Goal: Task Accomplishment & Management: Manage account settings

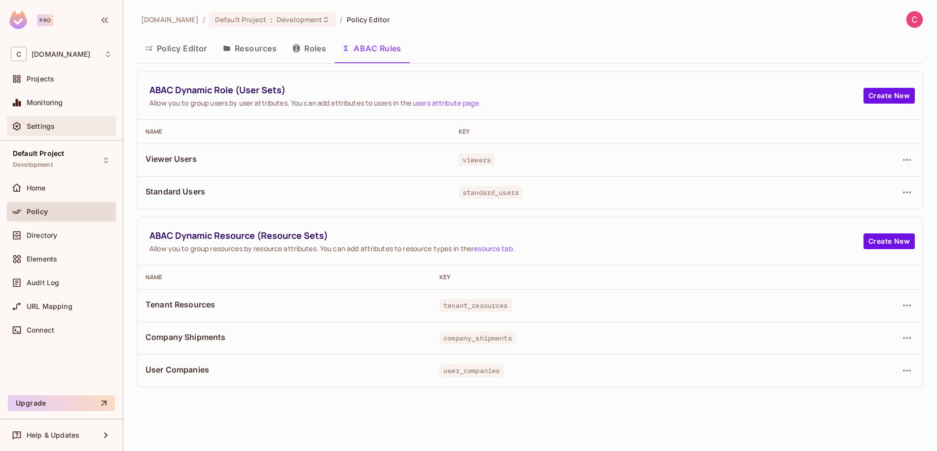
click at [61, 128] on div "Settings" at bounding box center [69, 126] width 85 height 8
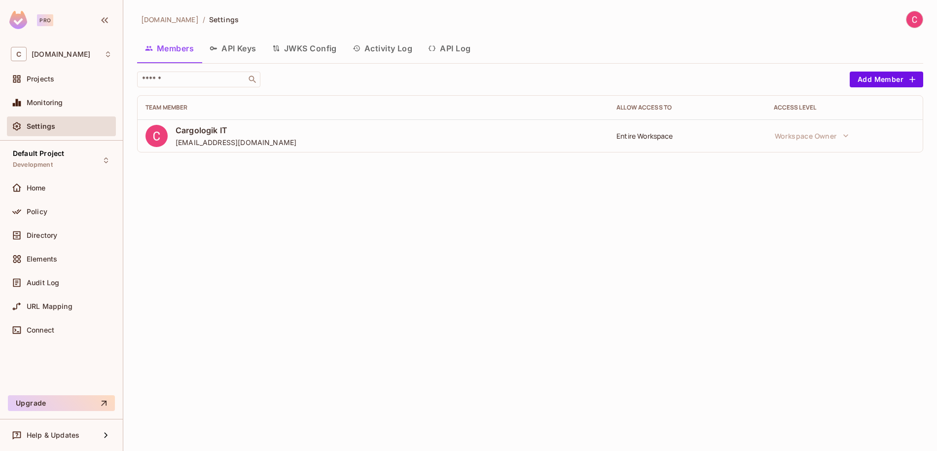
click at [229, 51] on button "API Keys" at bounding box center [233, 48] width 63 height 25
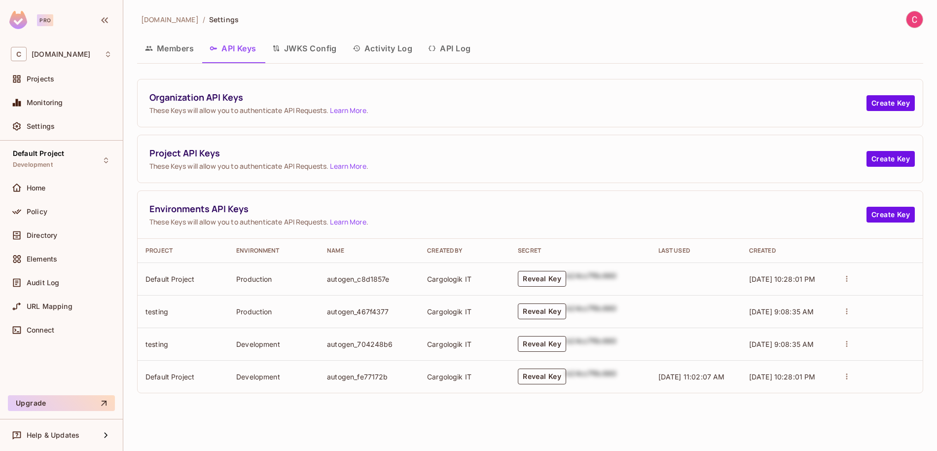
click at [551, 377] on button "Reveal Key" at bounding box center [542, 376] width 48 height 16
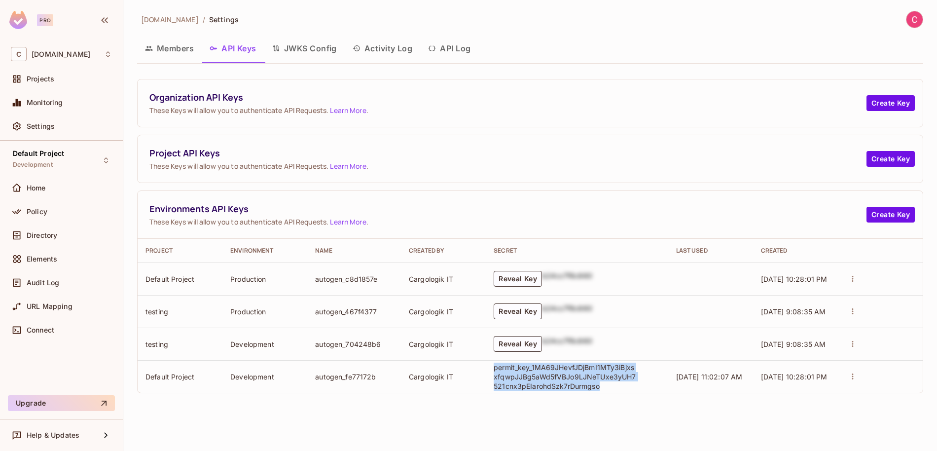
drag, startPoint x: 607, startPoint y: 385, endPoint x: 493, endPoint y: 370, distance: 115.3
click at [493, 370] on p "permit_key_1MA69JHevfJDjBmI1MTy3iBjxsxfqwpJJBg5aWd5fVBJo9LJNeTUxe3yUH7521cnx3pE…" at bounding box center [564, 376] width 143 height 28
copy p "permit_key_1MA69JHevfJDjBmI1MTy3iBjxsxfqwpJJBg5aWd5fVBJo9LJNeTUxe3yUH7521cnx3pE…"
